Goal: Task Accomplishment & Management: Manage account settings

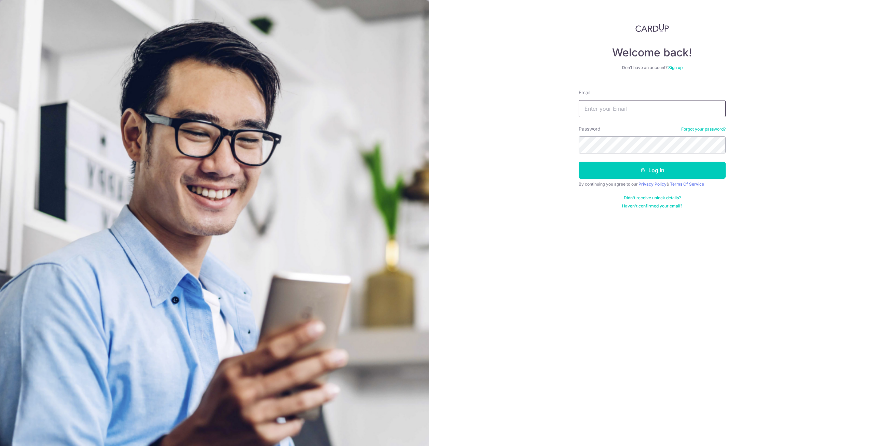
click at [606, 108] on input "Email" at bounding box center [652, 108] width 147 height 17
type input "[EMAIL_ADDRESS][DOMAIN_NAME]"
click at [656, 171] on button "Log in" at bounding box center [652, 170] width 147 height 17
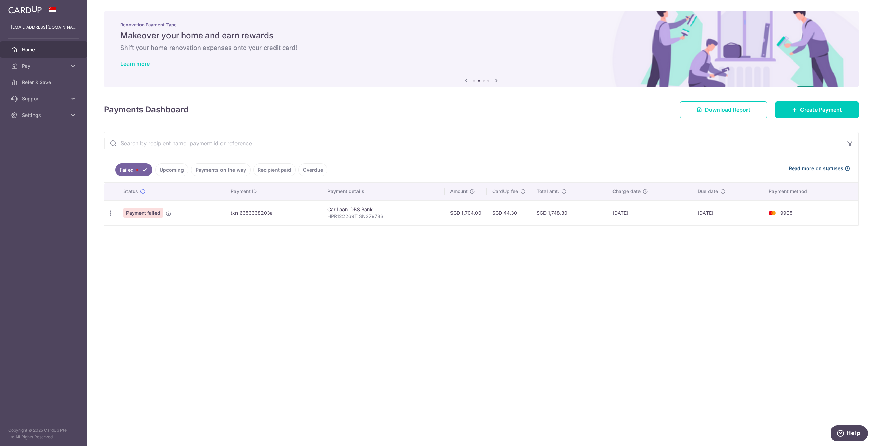
click at [846, 170] on icon at bounding box center [846, 168] width 5 height 5
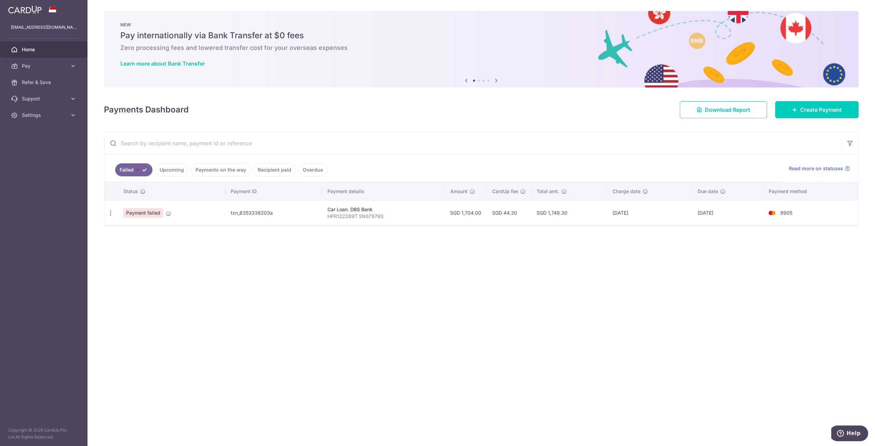
click at [267, 167] on link "Recipient paid" at bounding box center [274, 169] width 42 height 13
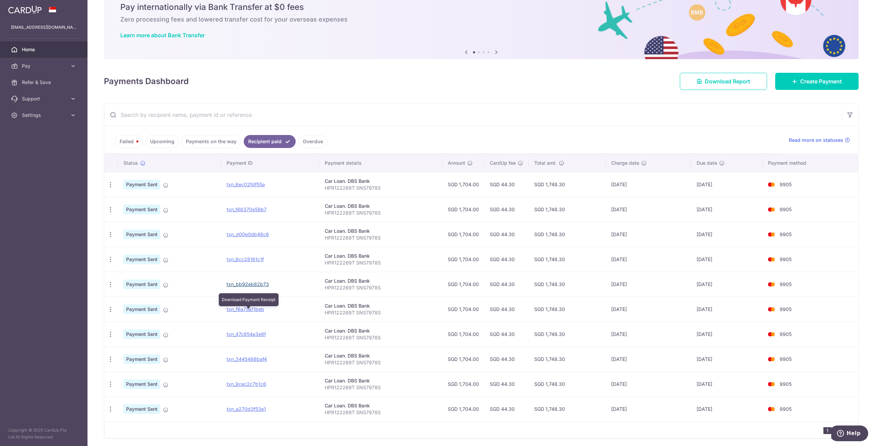
scroll to position [53, 0]
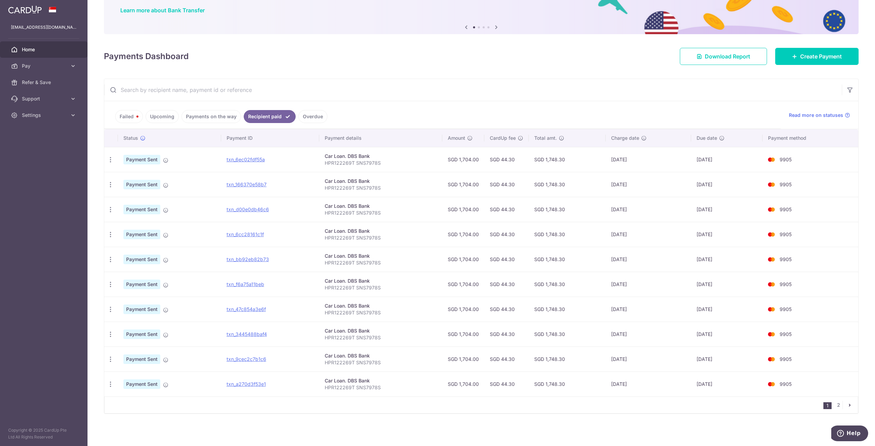
click at [847, 402] on icon "pager" at bounding box center [849, 404] width 5 height 5
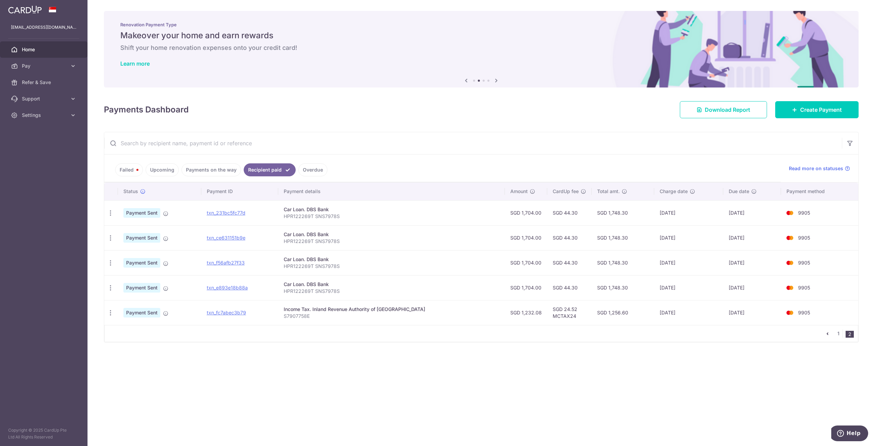
click at [313, 172] on link "Overdue" at bounding box center [312, 169] width 29 height 13
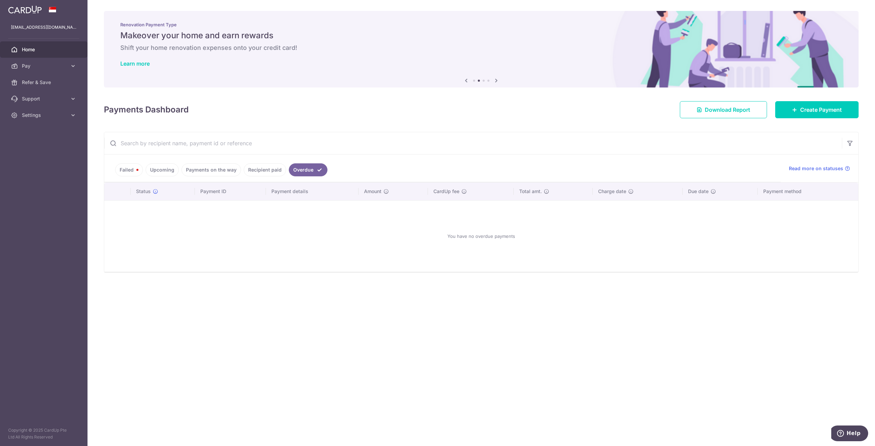
click at [212, 171] on link "Payments on the way" at bounding box center [210, 169] width 59 height 13
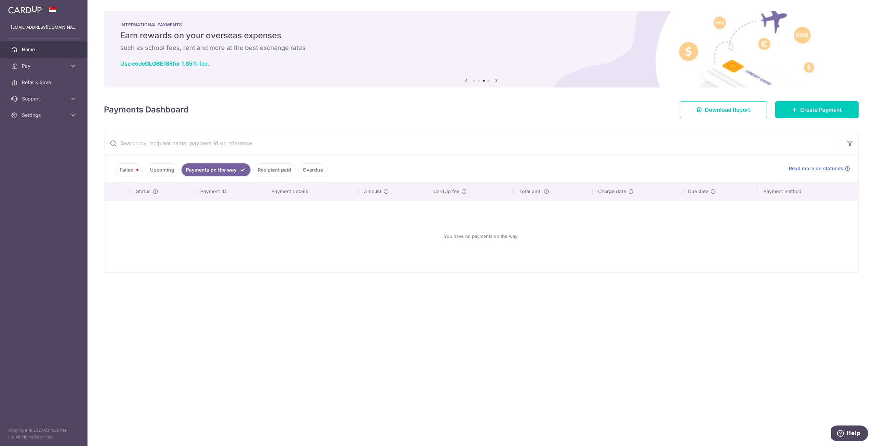
click at [165, 171] on link "Upcoming" at bounding box center [162, 169] width 33 height 13
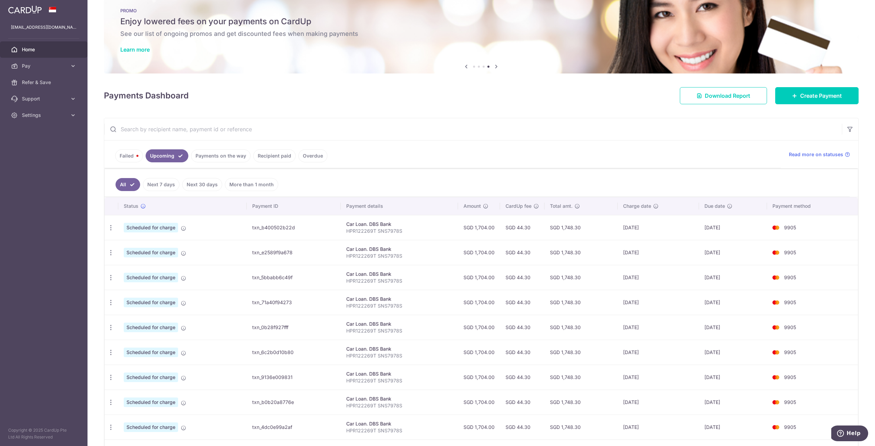
scroll to position [82, 0]
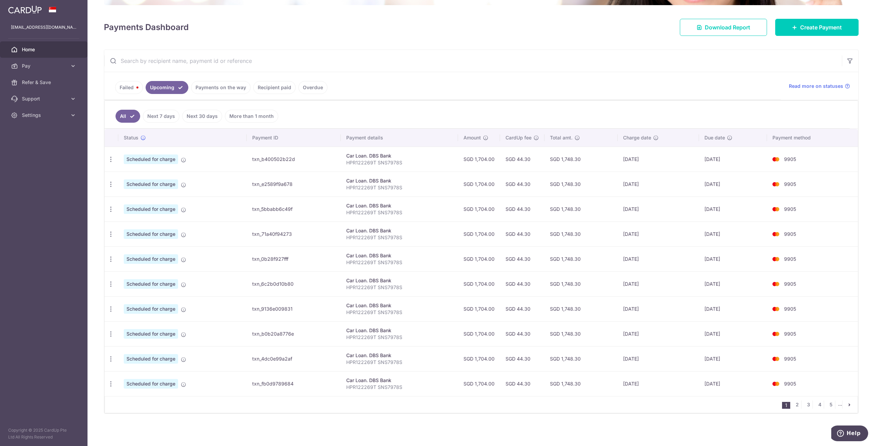
click at [126, 89] on link "Failed" at bounding box center [129, 87] width 28 height 13
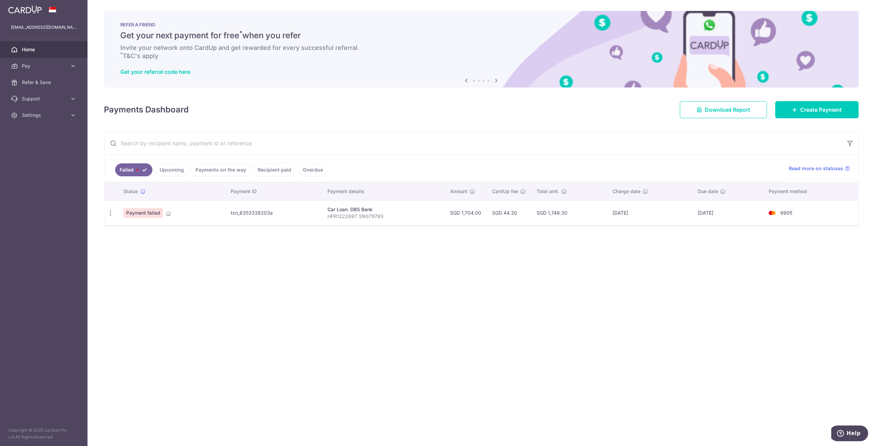
click at [541, 278] on div "× Pause Schedule Pause all future payments in this series Pause just this one p…" at bounding box center [480, 223] width 787 height 446
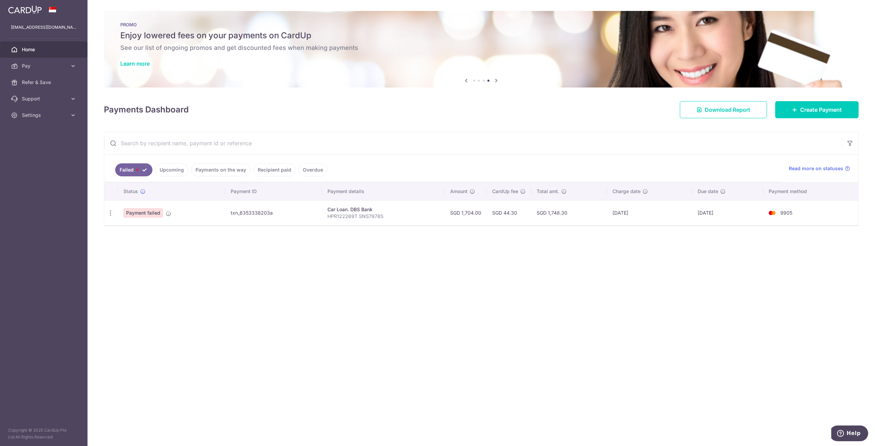
click at [343, 297] on div "× Pause Schedule Pause all future payments in this series Pause just this one p…" at bounding box center [480, 223] width 787 height 446
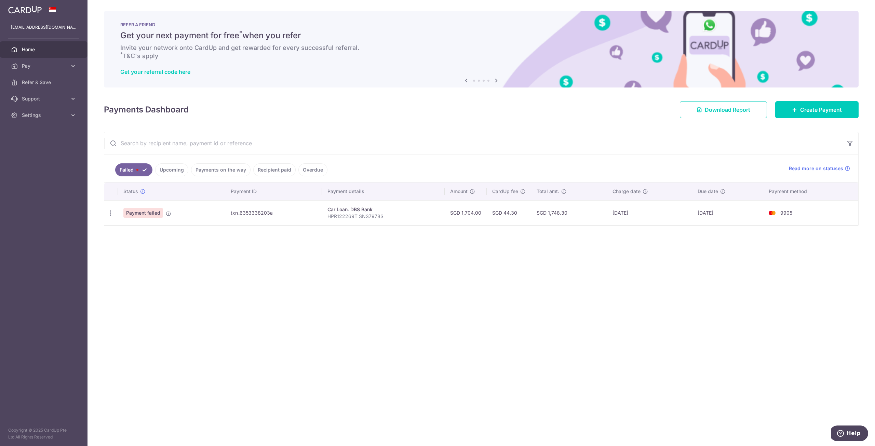
click at [468, 295] on div "× Pause Schedule Pause all future payments in this series Pause just this one p…" at bounding box center [480, 223] width 787 height 446
drag, startPoint x: 395, startPoint y: 215, endPoint x: 329, endPoint y: 213, distance: 65.3
click at [329, 213] on p "HPR122269T SNS7978S" at bounding box center [382, 216] width 111 height 7
click at [348, 241] on div "× Pause Schedule Pause all future payments in this series Pause just this one p…" at bounding box center [480, 223] width 787 height 446
drag, startPoint x: 359, startPoint y: 218, endPoint x: 384, endPoint y: 215, distance: 25.4
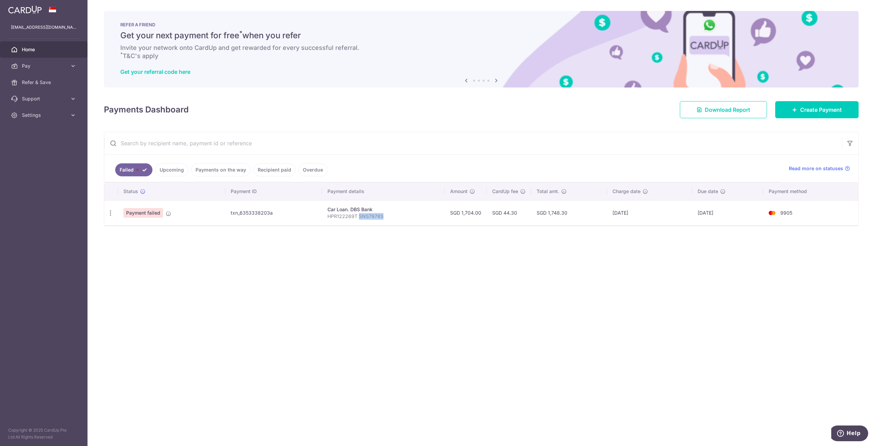
click at [384, 215] on p "HPR122269T SNS7978S" at bounding box center [382, 216] width 111 height 7
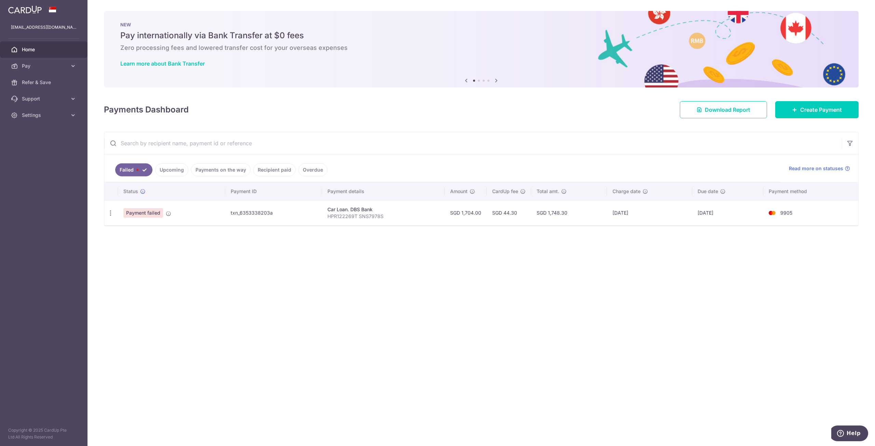
click at [382, 228] on div "× Pause Schedule Pause all future payments in this series Pause just this one p…" at bounding box center [480, 223] width 787 height 446
drag, startPoint x: 386, startPoint y: 216, endPoint x: 358, endPoint y: 216, distance: 27.3
click at [358, 216] on p "HPR122269T SNS7978S" at bounding box center [382, 216] width 111 height 7
click at [384, 248] on div "× Pause Schedule Pause all future payments in this series Pause just this one p…" at bounding box center [480, 223] width 787 height 446
click at [364, 239] on div "× Pause Schedule Pause all future payments in this series Pause just this one p…" at bounding box center [480, 223] width 787 height 446
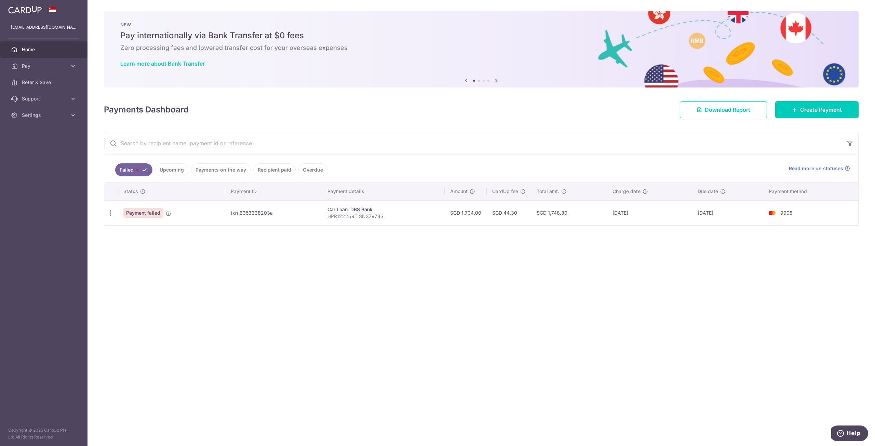
click at [370, 241] on div "× Pause Schedule Pause all future payments in this series Pause just this one p…" at bounding box center [480, 223] width 787 height 446
drag, startPoint x: 355, startPoint y: 216, endPoint x: 334, endPoint y: 238, distance: 30.2
click at [330, 217] on p "HPR122269T SNS7978S" at bounding box center [382, 216] width 111 height 7
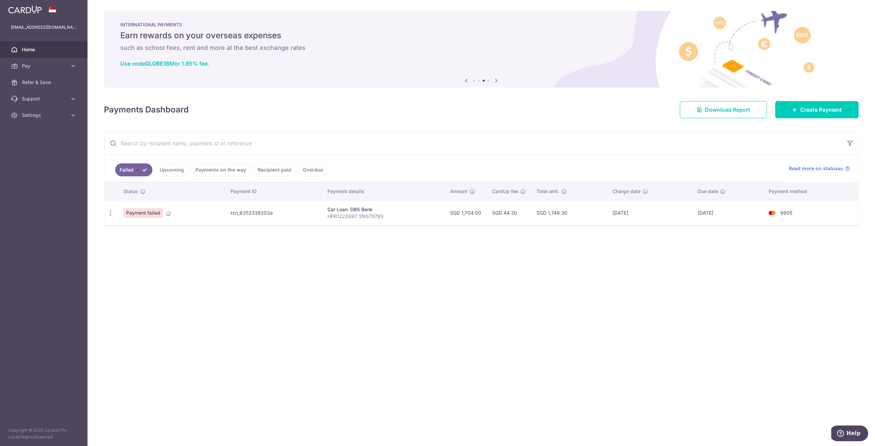
click at [483, 303] on div "× Pause Schedule Pause all future payments in this series Pause just this one p…" at bounding box center [480, 223] width 787 height 446
click at [526, 272] on div "× Pause Schedule Pause all future payments in this series Pause just this one p…" at bounding box center [480, 223] width 787 height 446
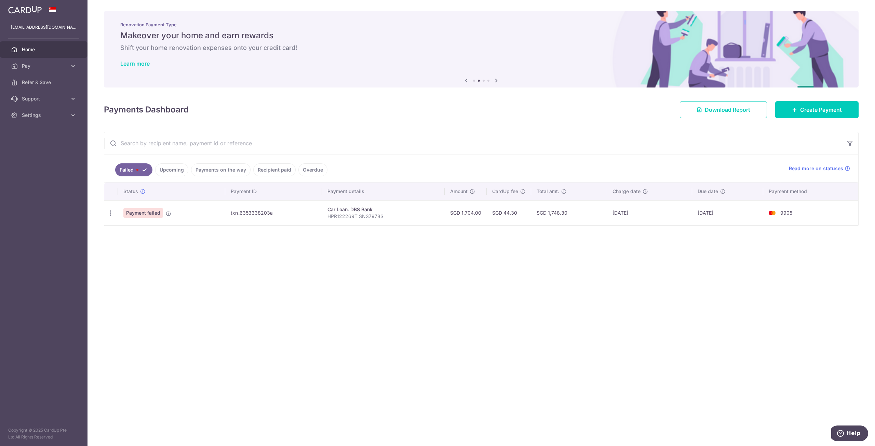
click at [344, 342] on div "× Pause Schedule Pause all future payments in this series Pause just this one p…" at bounding box center [480, 223] width 787 height 446
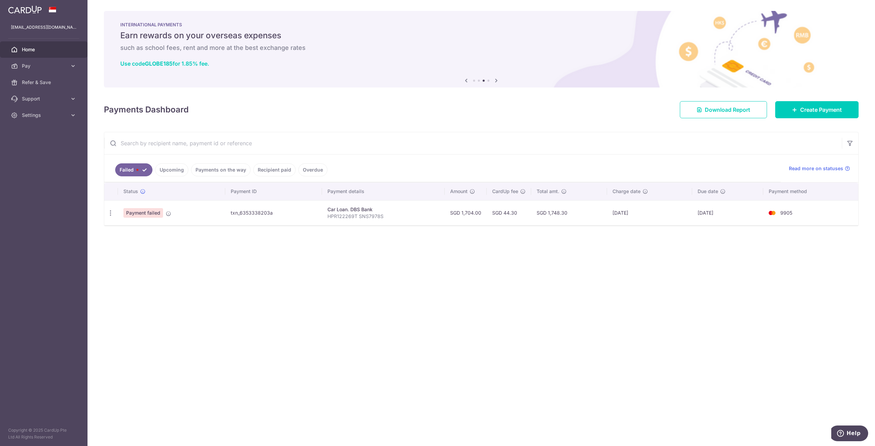
click at [676, 303] on div "× Pause Schedule Pause all future payments in this series Pause just this one p…" at bounding box center [480, 223] width 787 height 446
click at [402, 281] on div "× Pause Schedule Pause all future payments in this series Pause just this one p…" at bounding box center [480, 223] width 787 height 446
click at [73, 64] on icon at bounding box center [73, 66] width 7 height 7
click at [74, 117] on icon at bounding box center [73, 115] width 7 height 7
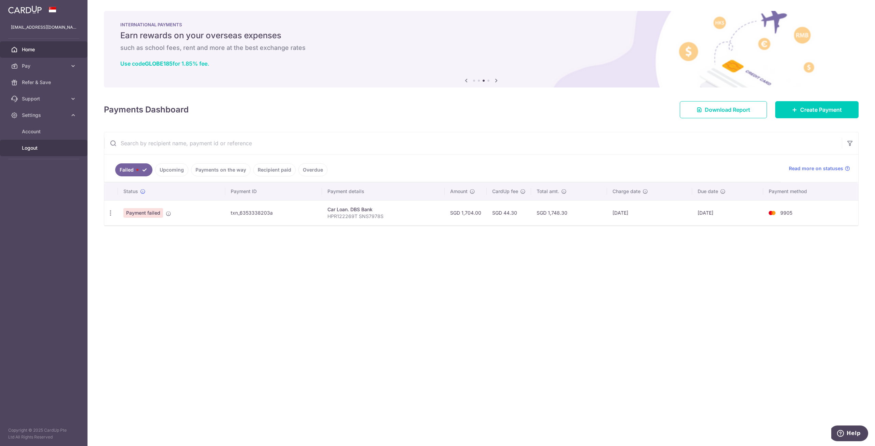
click at [34, 147] on span "Logout" at bounding box center [44, 148] width 45 height 7
